Goal: Task Accomplishment & Management: Manage account settings

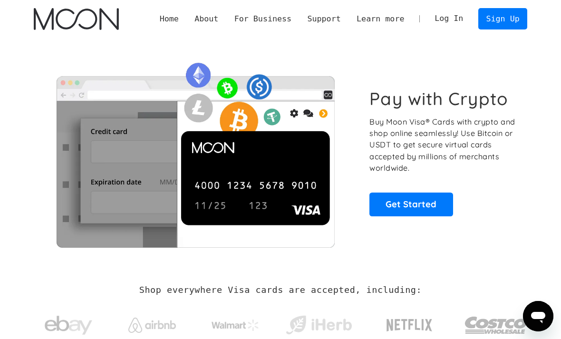
click at [499, 28] on link "Sign Up" at bounding box center [502, 18] width 49 height 21
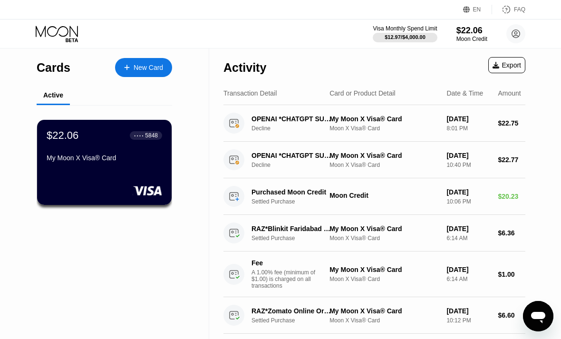
click at [61, 136] on div "$22.06" at bounding box center [63, 135] width 32 height 12
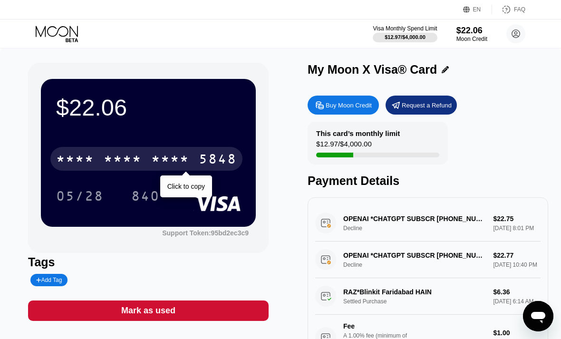
click at [82, 157] on div "* * * *" at bounding box center [75, 160] width 38 height 15
click at [87, 155] on div "4513" at bounding box center [75, 160] width 38 height 15
click at [87, 154] on div "* * * *" at bounding box center [75, 160] width 38 height 15
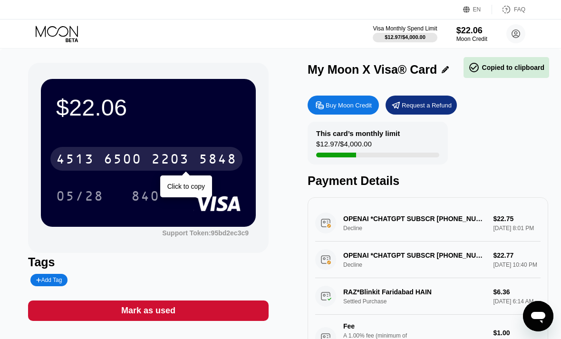
click at [78, 156] on div "4513" at bounding box center [75, 160] width 38 height 15
click at [77, 160] on div "* * * *" at bounding box center [75, 160] width 38 height 15
click at [71, 196] on div "05/28" at bounding box center [80, 197] width 48 height 15
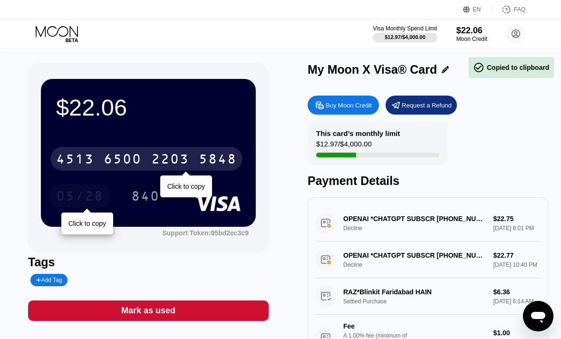
click at [71, 196] on div "05/28" at bounding box center [80, 197] width 48 height 15
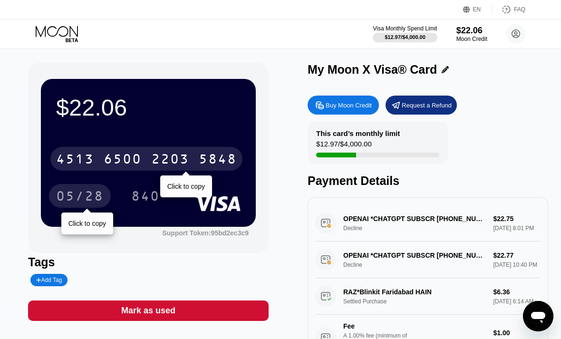
click at [135, 204] on div "840" at bounding box center [145, 197] width 29 height 15
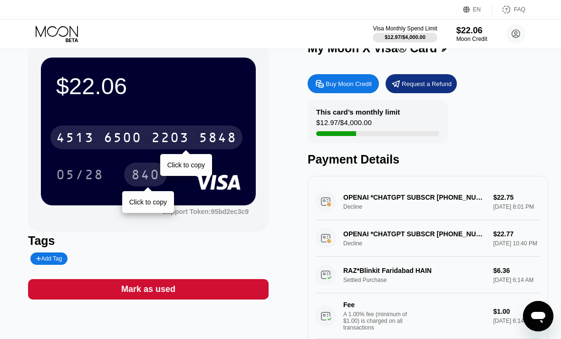
scroll to position [27, 0]
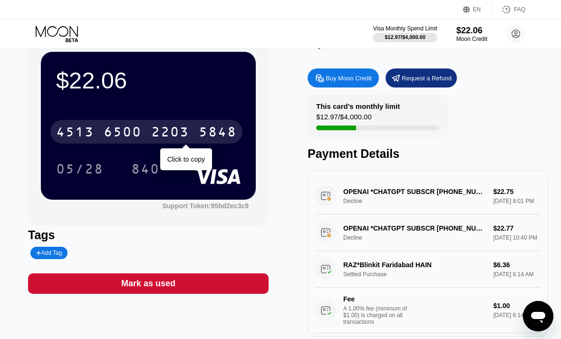
click at [536, 140] on div "This card’s monthly limit $12.97 / $4,000.00 Payment Details" at bounding box center [428, 128] width 241 height 66
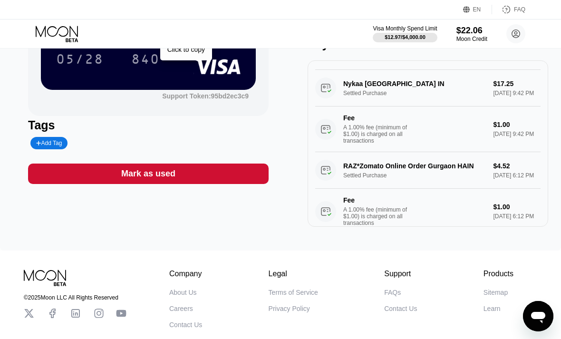
scroll to position [236, 0]
click at [496, 115] on div "Nykaa Mumbai IN Settled Purchase $17.25 Aug 31, 2025 9:42 PM Fee A 1.00% fee (m…" at bounding box center [427, 110] width 225 height 82
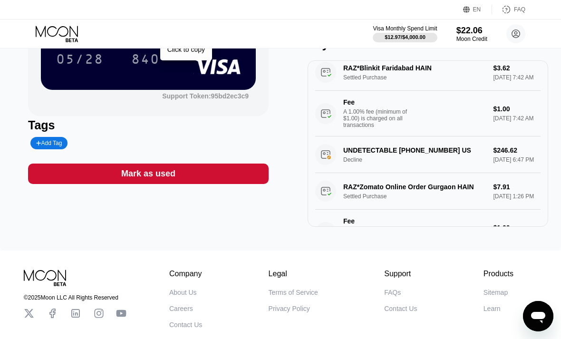
scroll to position [438, 0]
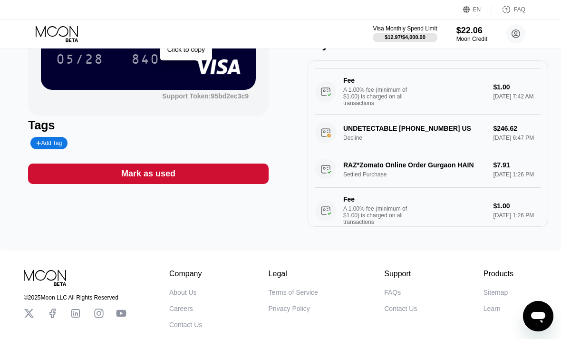
click at [495, 92] on div "RAZ*Blinkit Faridabad HAIN Settled Purchase $3.62 Aug 02, 2025 7:42 AM Fee A 1.…" at bounding box center [427, 73] width 225 height 82
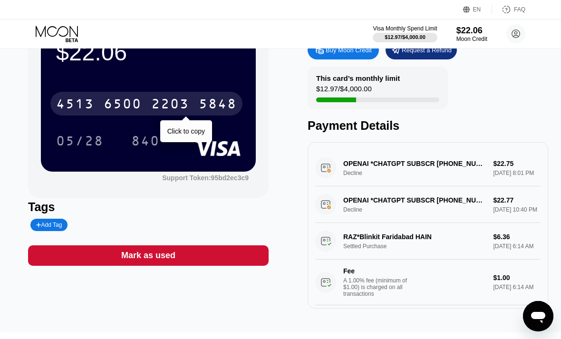
scroll to position [0, 0]
